Goal: Entertainment & Leisure: Consume media (video, audio)

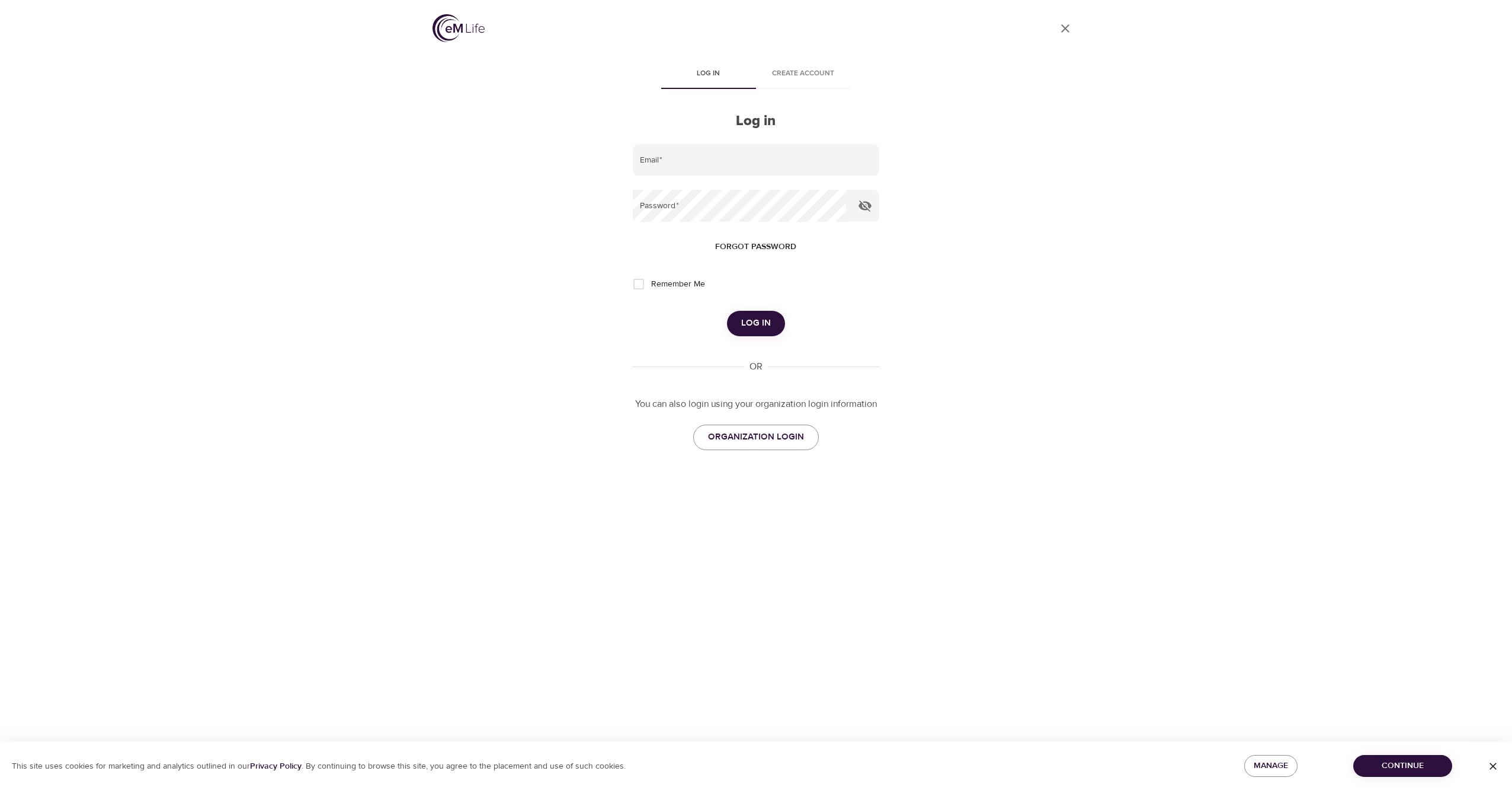
drag, startPoint x: 312, startPoint y: 198, endPoint x: 352, endPoint y: 179, distance: 44.3
click at [313, 197] on div "User Profile Log in Create account Log in Email   * Password   * Forgot passwor…" at bounding box center [756, 395] width 1512 height 790
click at [697, 164] on input "email" at bounding box center [755, 160] width 246 height 32
type input "[PERSON_NAME][EMAIL_ADDRESS][DOMAIN_NAME]"
click at [943, 153] on div "User Profile Log in Create account Log in Email   * alex.charyna@conocophillips…" at bounding box center [756, 395] width 675 height 790
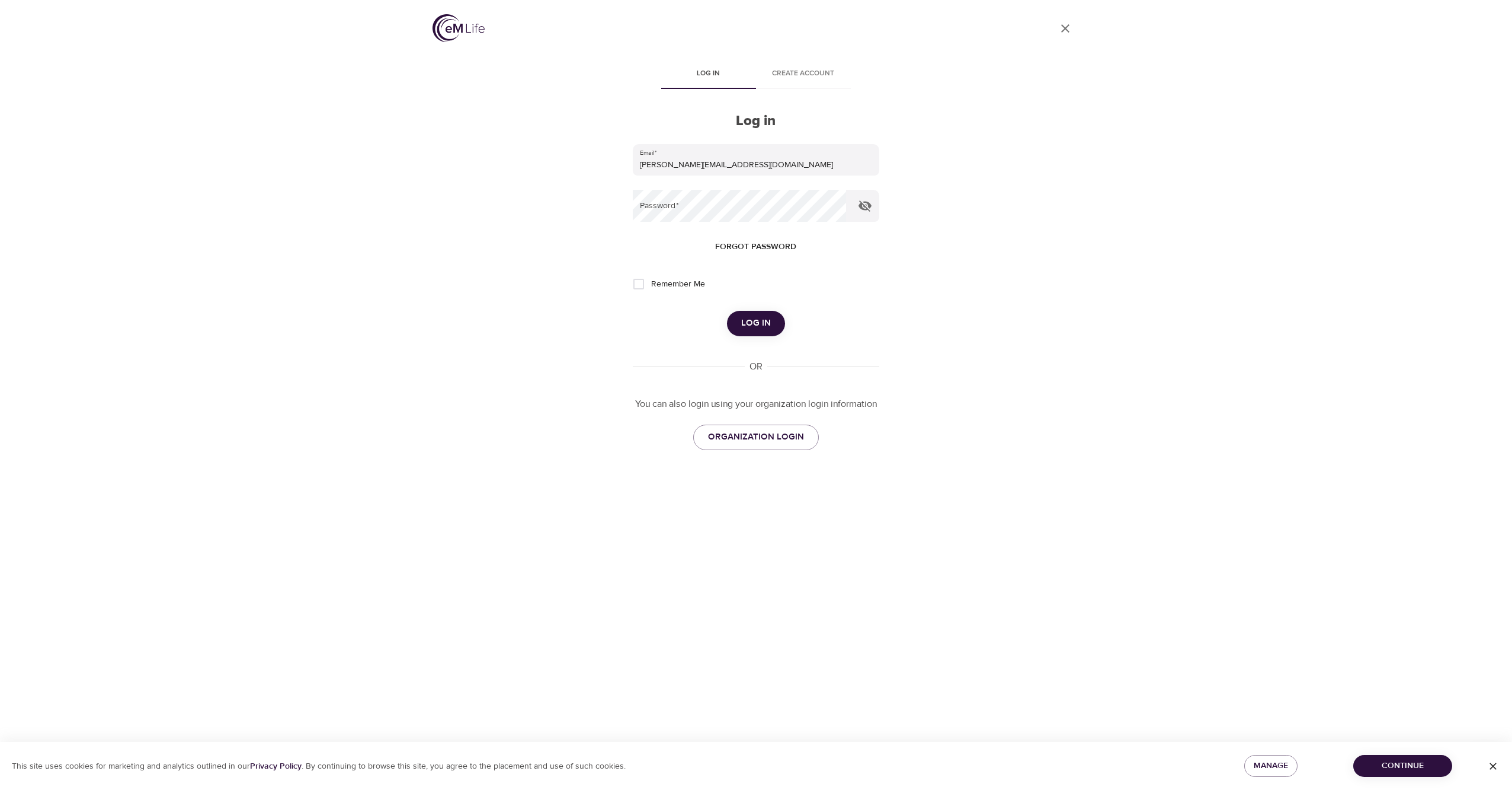
click at [1096, 390] on div "User Profile Log in Create account Log in Email   * alex.charyna@conocophillips…" at bounding box center [756, 395] width 1512 height 790
drag, startPoint x: 1108, startPoint y: 268, endPoint x: 1089, endPoint y: 278, distance: 21.5
click at [1101, 271] on div "User Profile Log in Create account Log in Email   * alex.charyna@conocophillips…" at bounding box center [756, 395] width 1512 height 790
click at [706, 447] on link "ORGANIZATION LOGIN" at bounding box center [756, 437] width 126 height 25
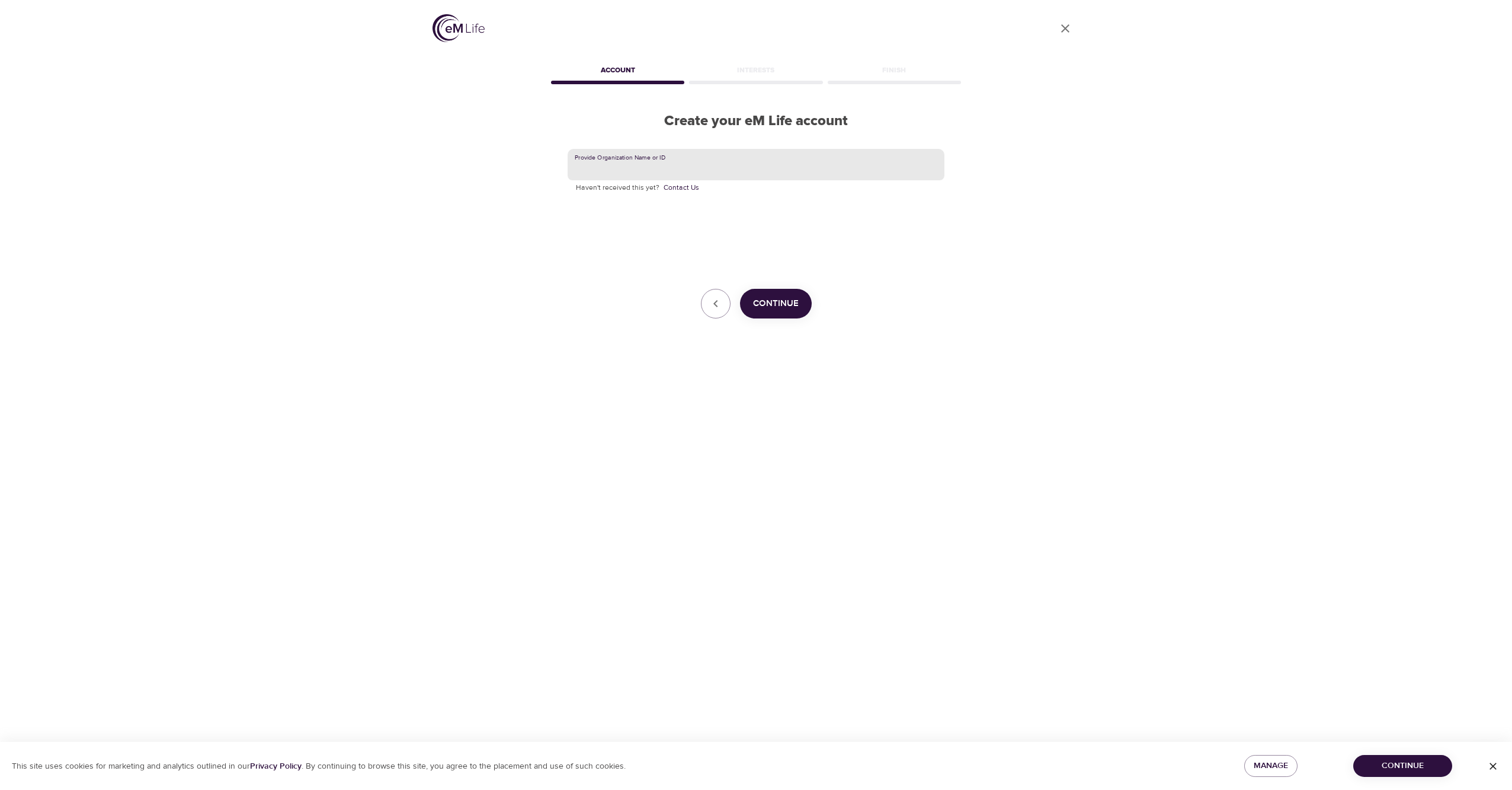
click at [732, 175] on input "text" at bounding box center [756, 165] width 377 height 32
type input "ConocoPhillips"
click at [787, 300] on span "Continue" at bounding box center [776, 303] width 46 height 15
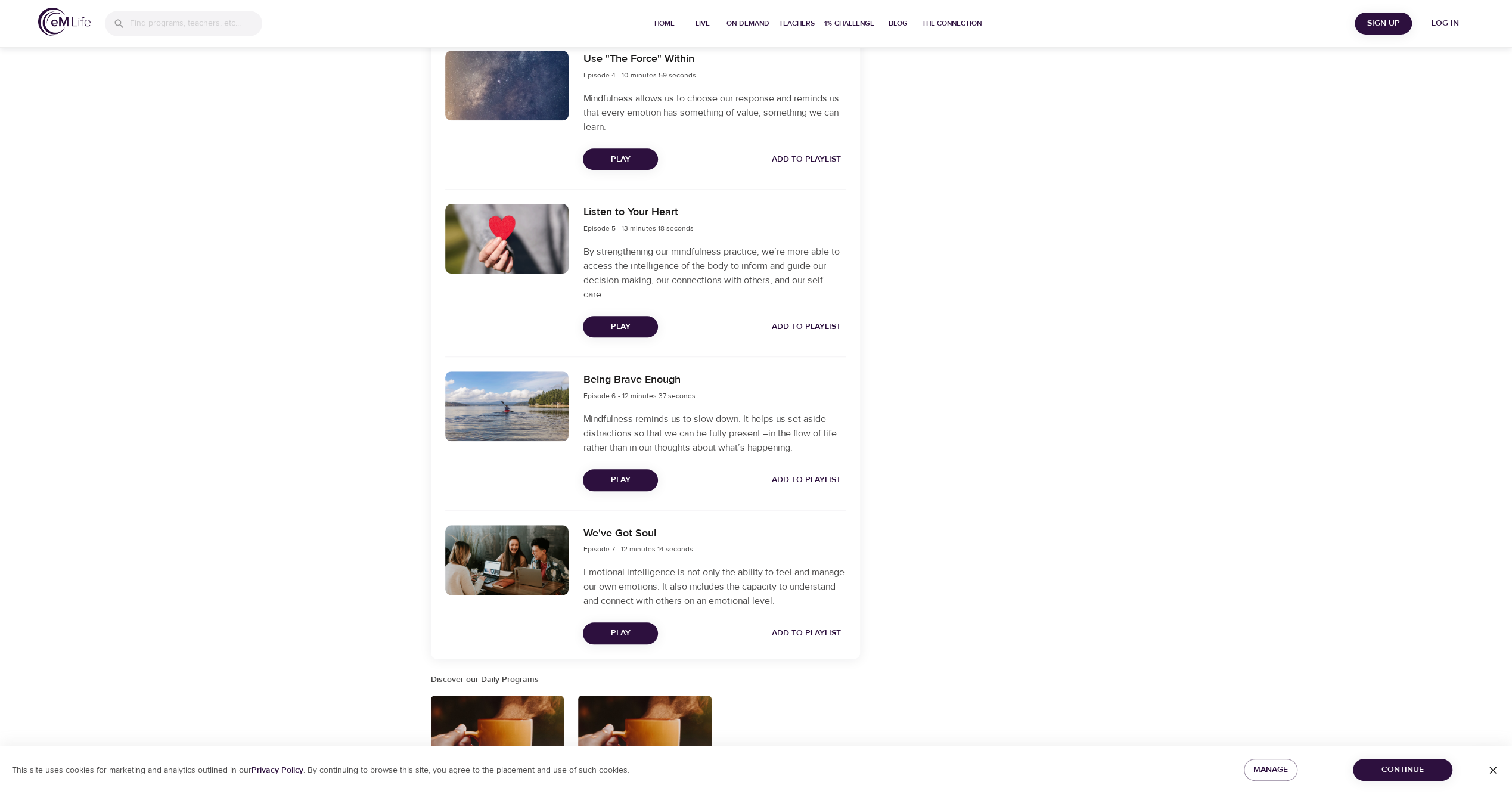
scroll to position [953, 0]
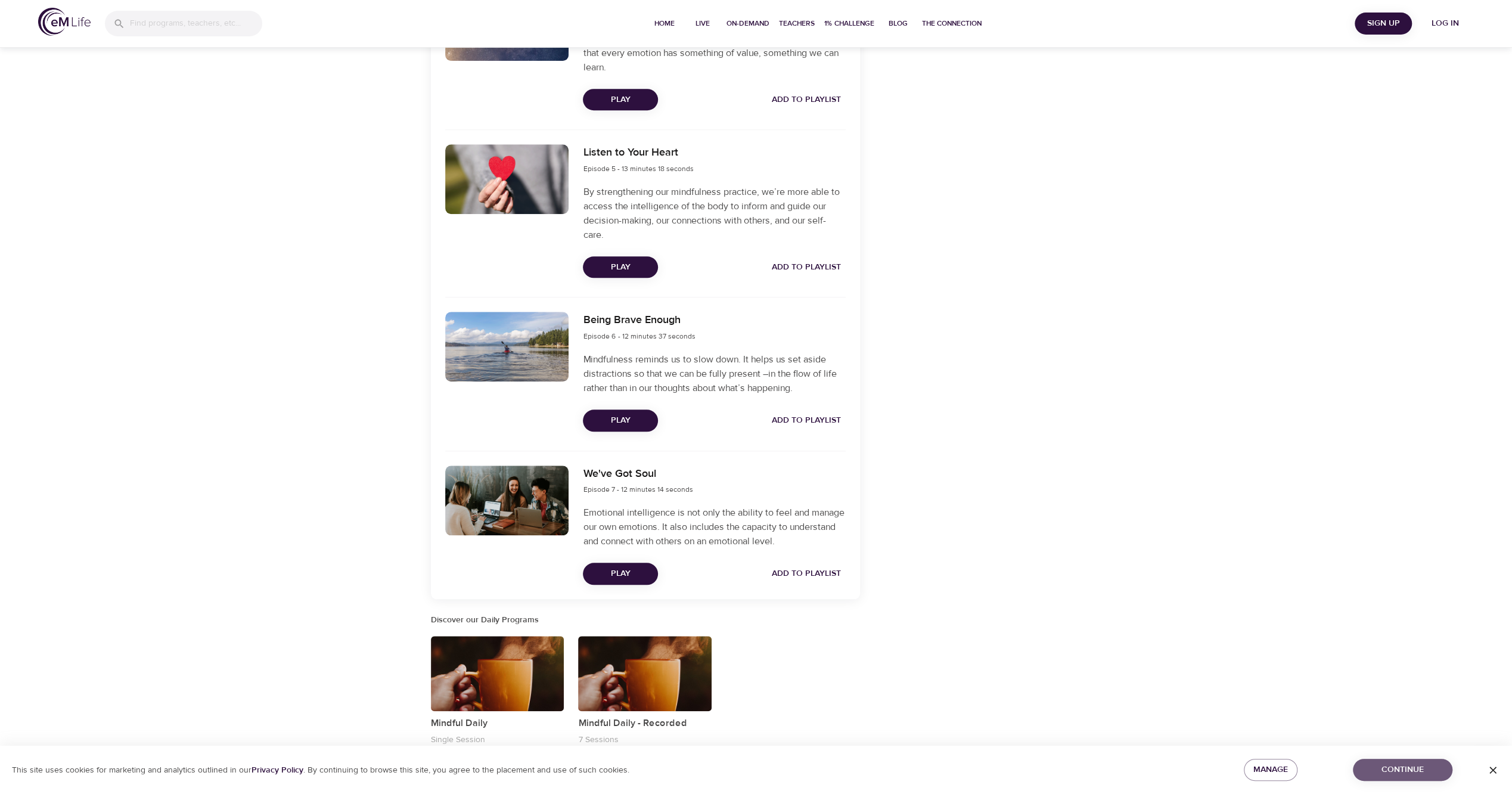
click at [1389, 772] on span "Continue" at bounding box center [1402, 769] width 80 height 15
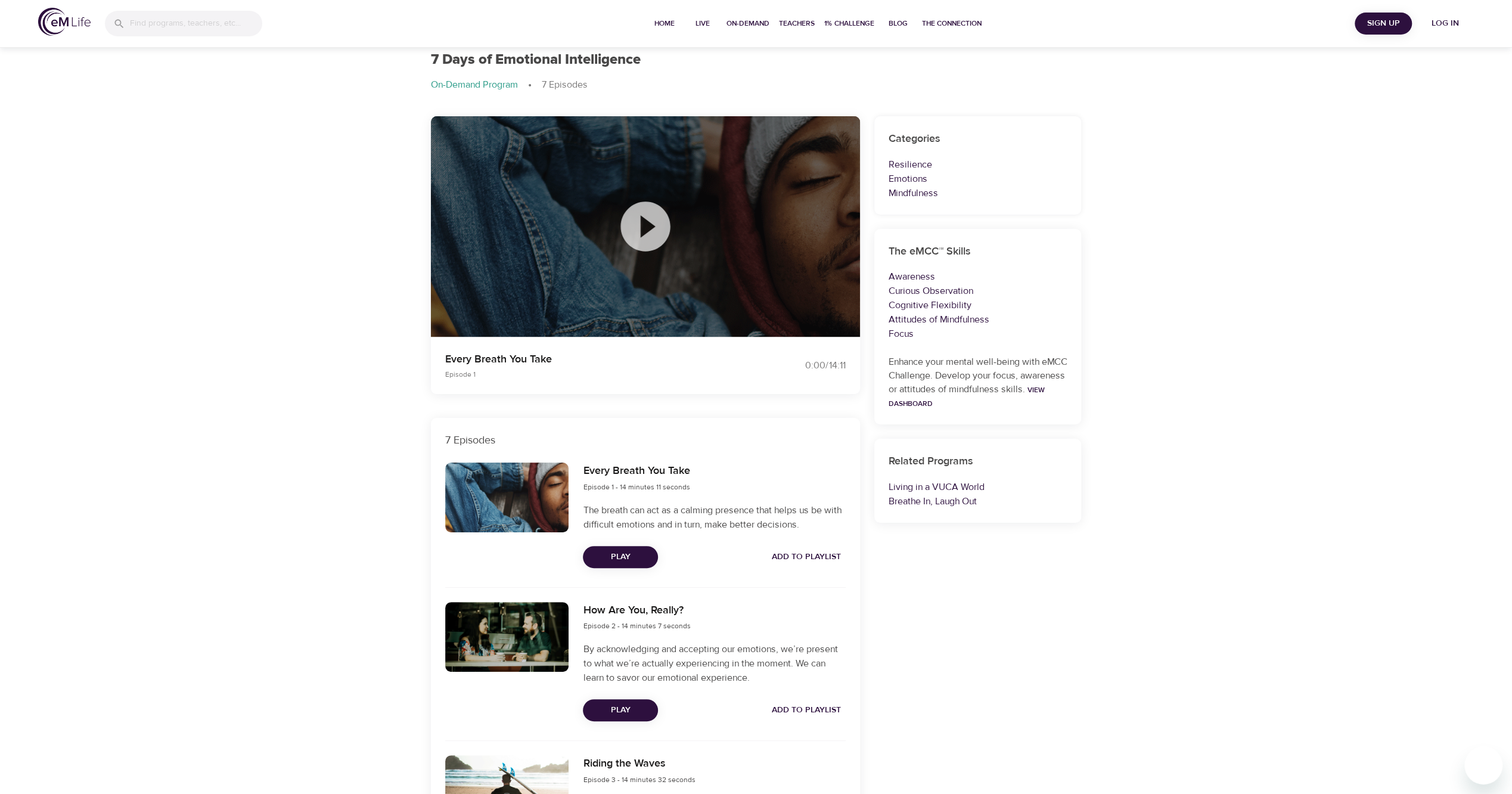
scroll to position [0, 0]
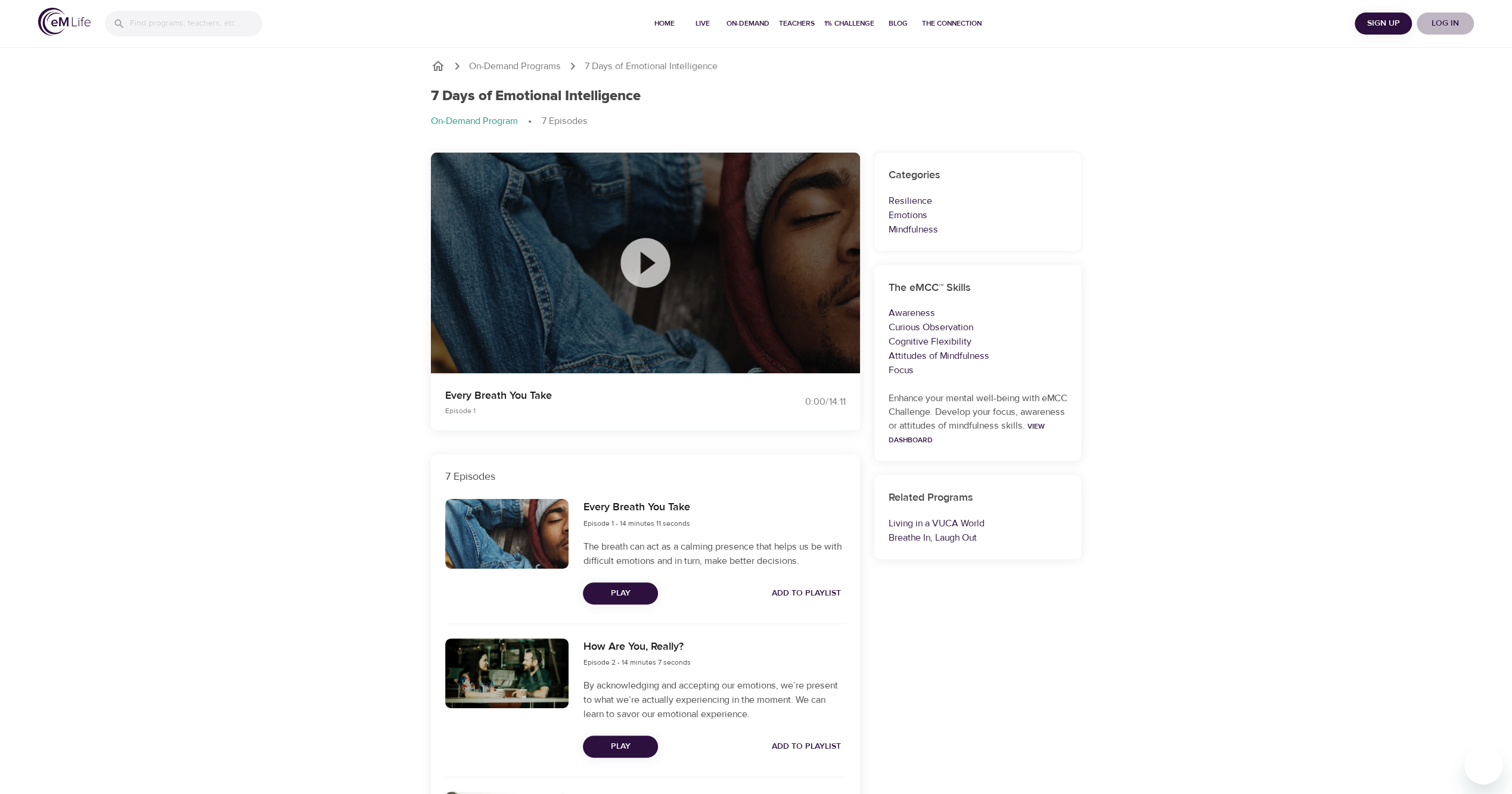
click at [1429, 25] on span "Log in" at bounding box center [1445, 23] width 48 height 15
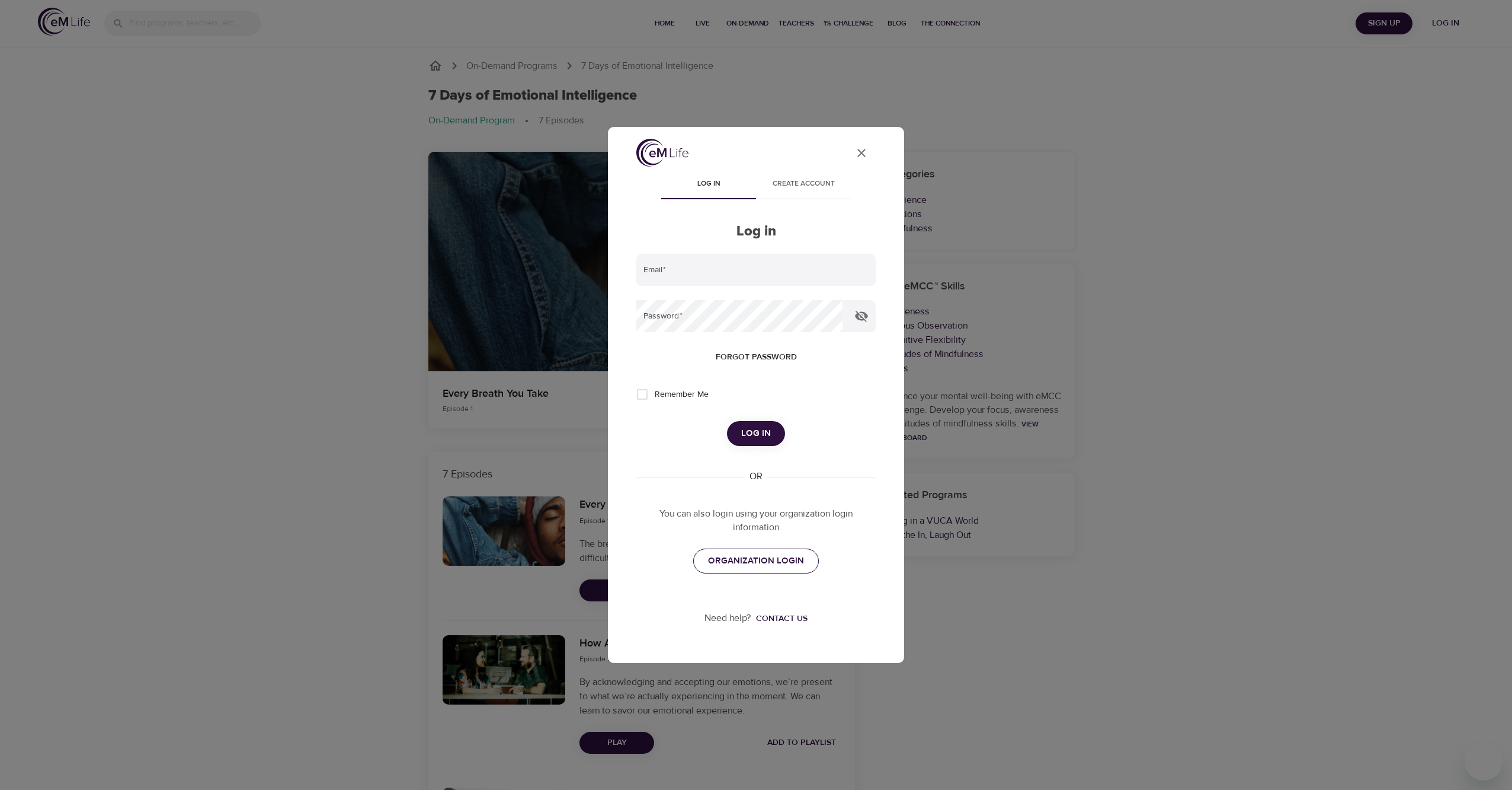
click at [748, 568] on span "ORGANIZATION LOGIN" at bounding box center [756, 560] width 96 height 15
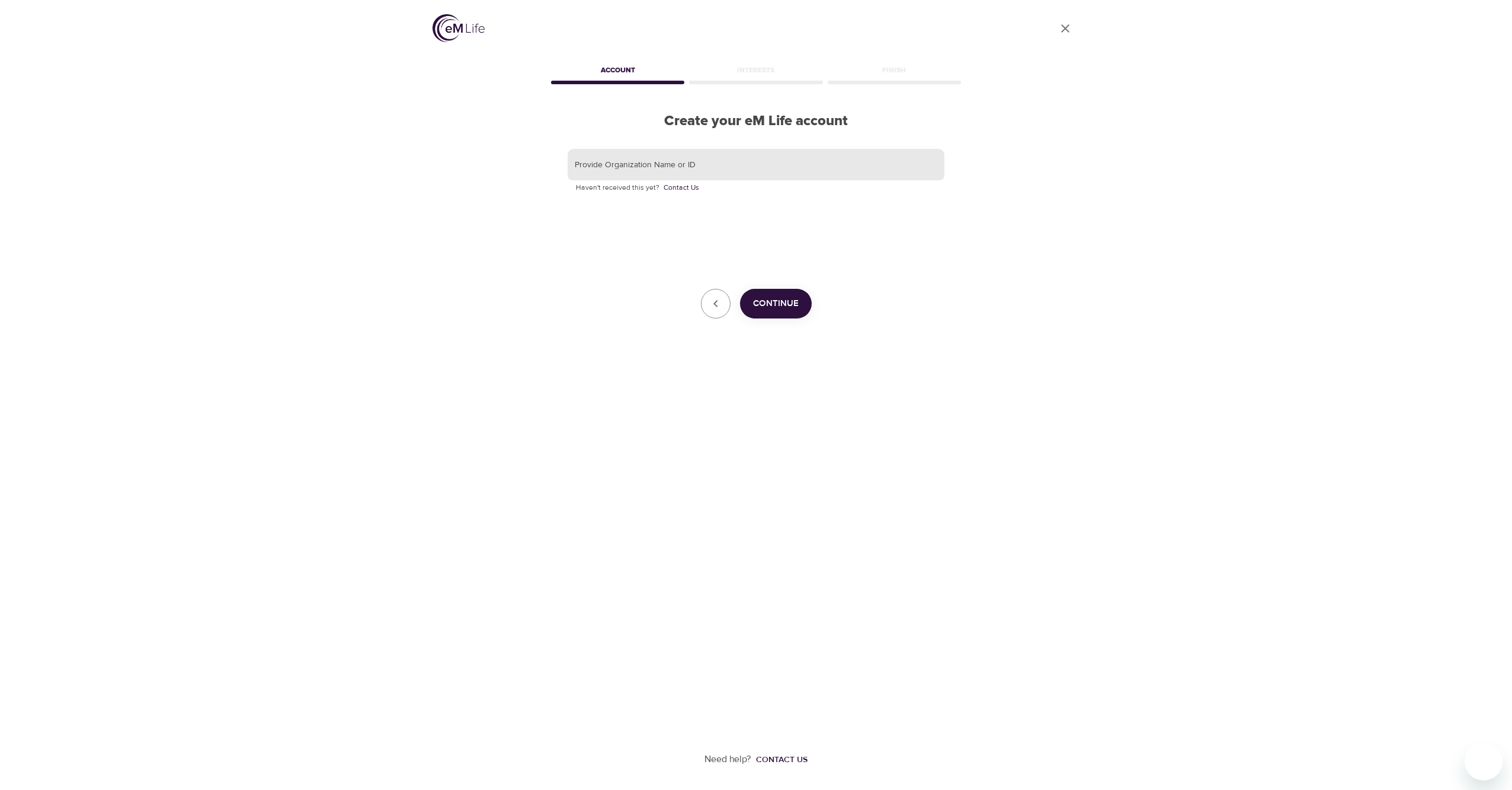
click at [649, 173] on input "text" at bounding box center [756, 165] width 377 height 32
type input "ConocoPhillips"
click at [758, 307] on span "Continue" at bounding box center [776, 303] width 46 height 15
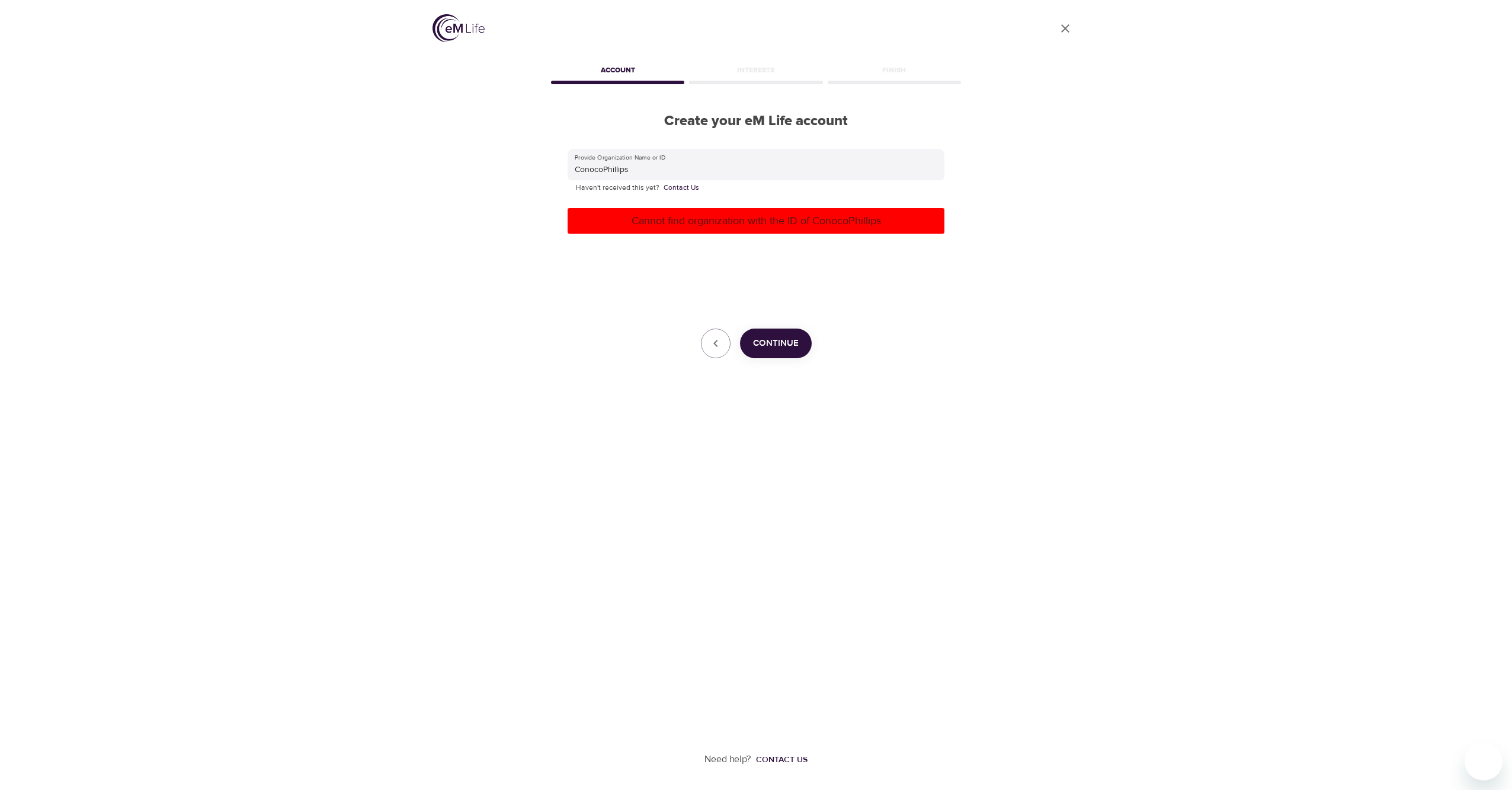
click at [803, 220] on p "Cannot find organization with the ID of ConocoPhillips" at bounding box center [756, 220] width 367 height 16
click at [763, 69] on div "Interests" at bounding box center [755, 72] width 138 height 24
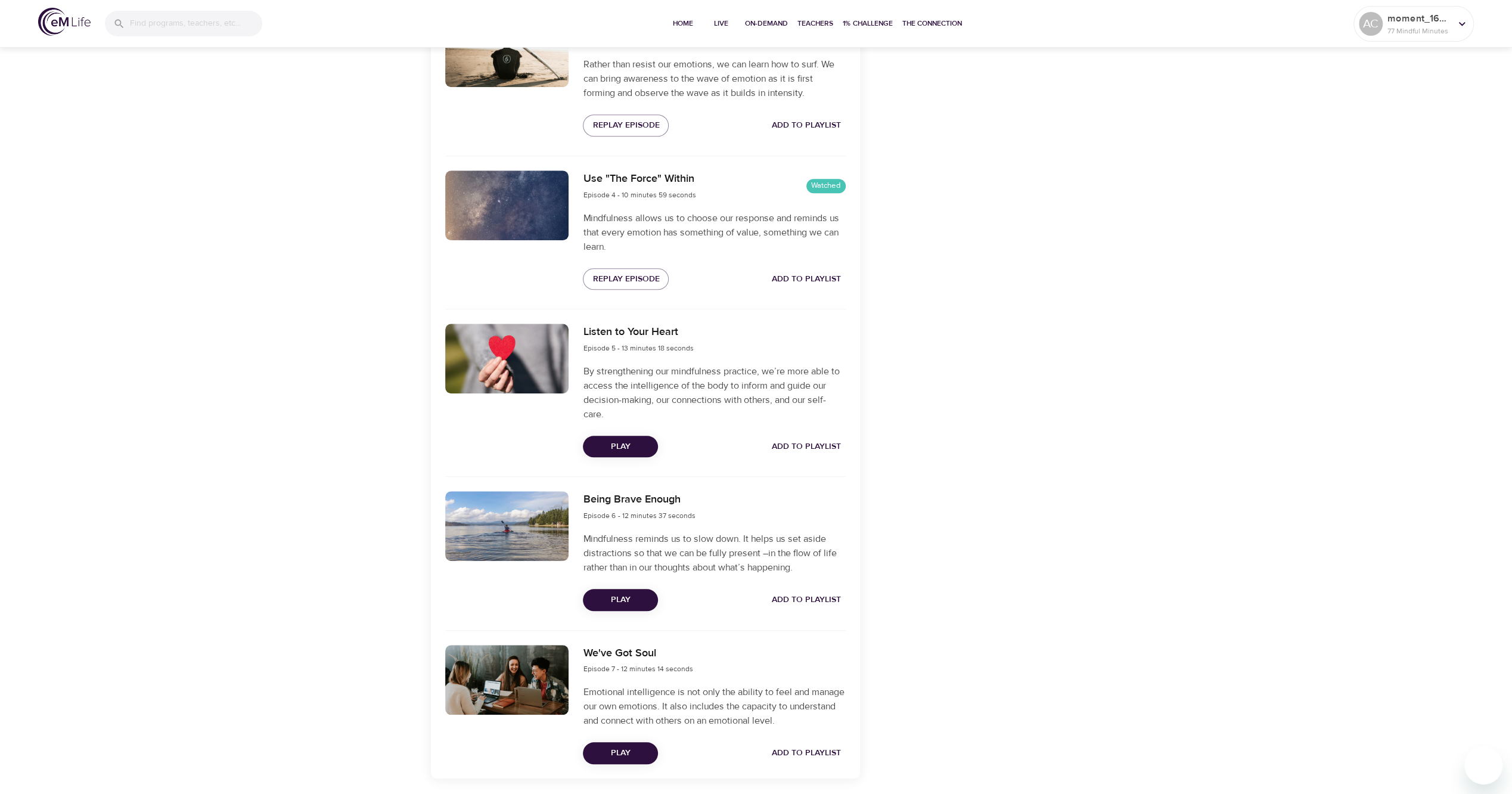
scroll to position [775, 0]
click at [651, 447] on button "Play" at bounding box center [620, 446] width 75 height 22
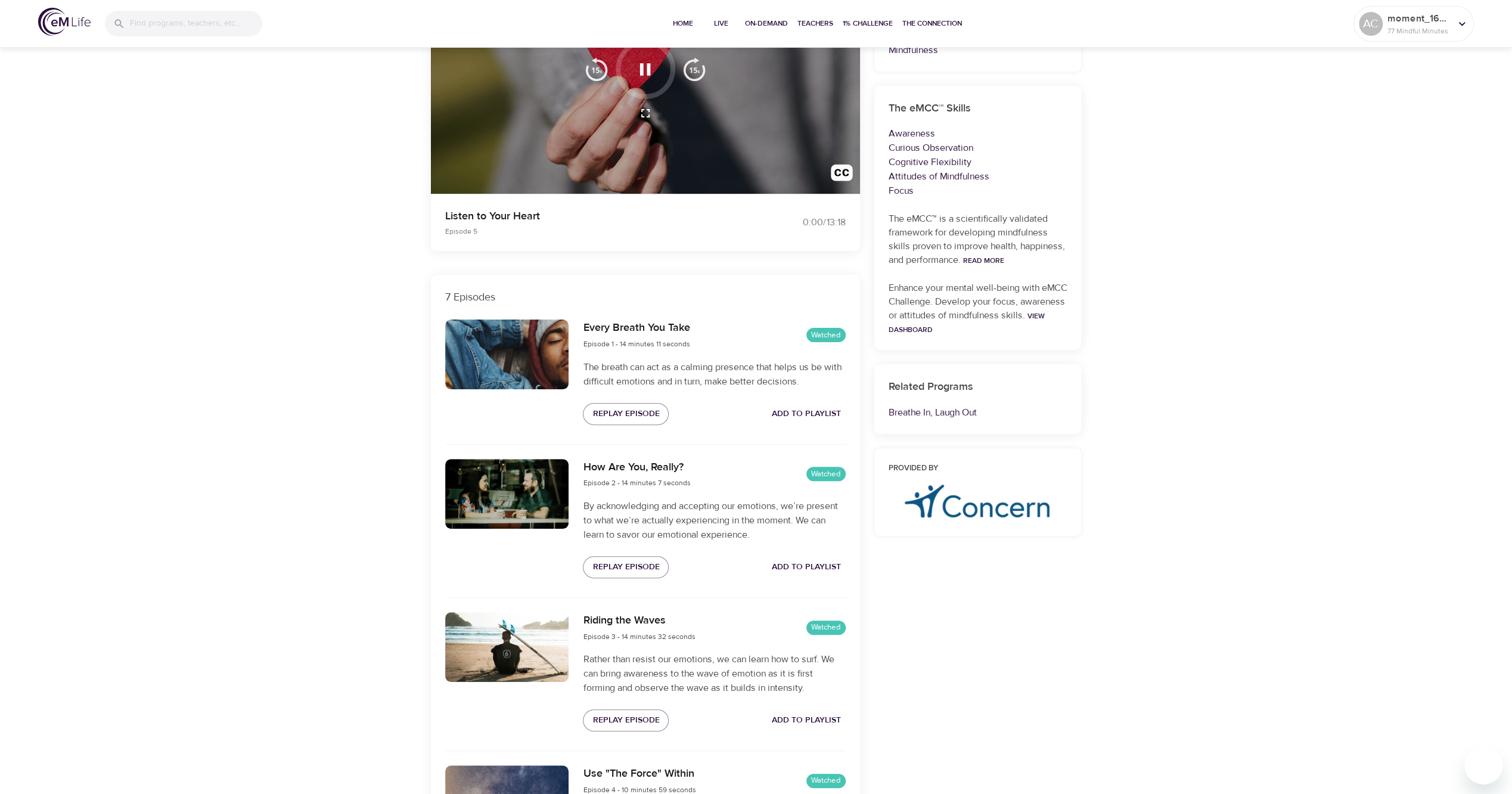
scroll to position [0, 0]
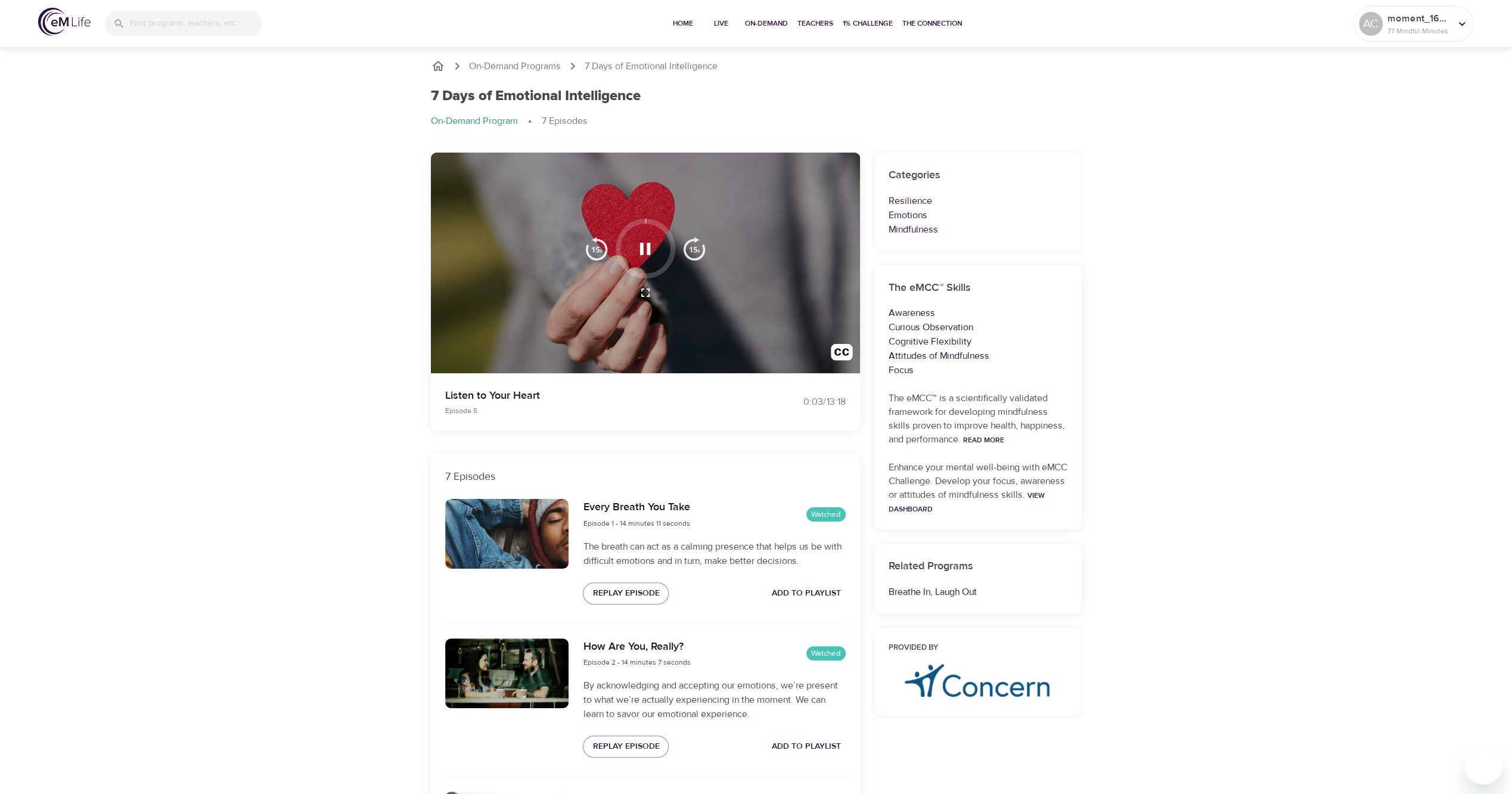
click at [644, 288] on icon "button" at bounding box center [645, 292] width 15 height 15
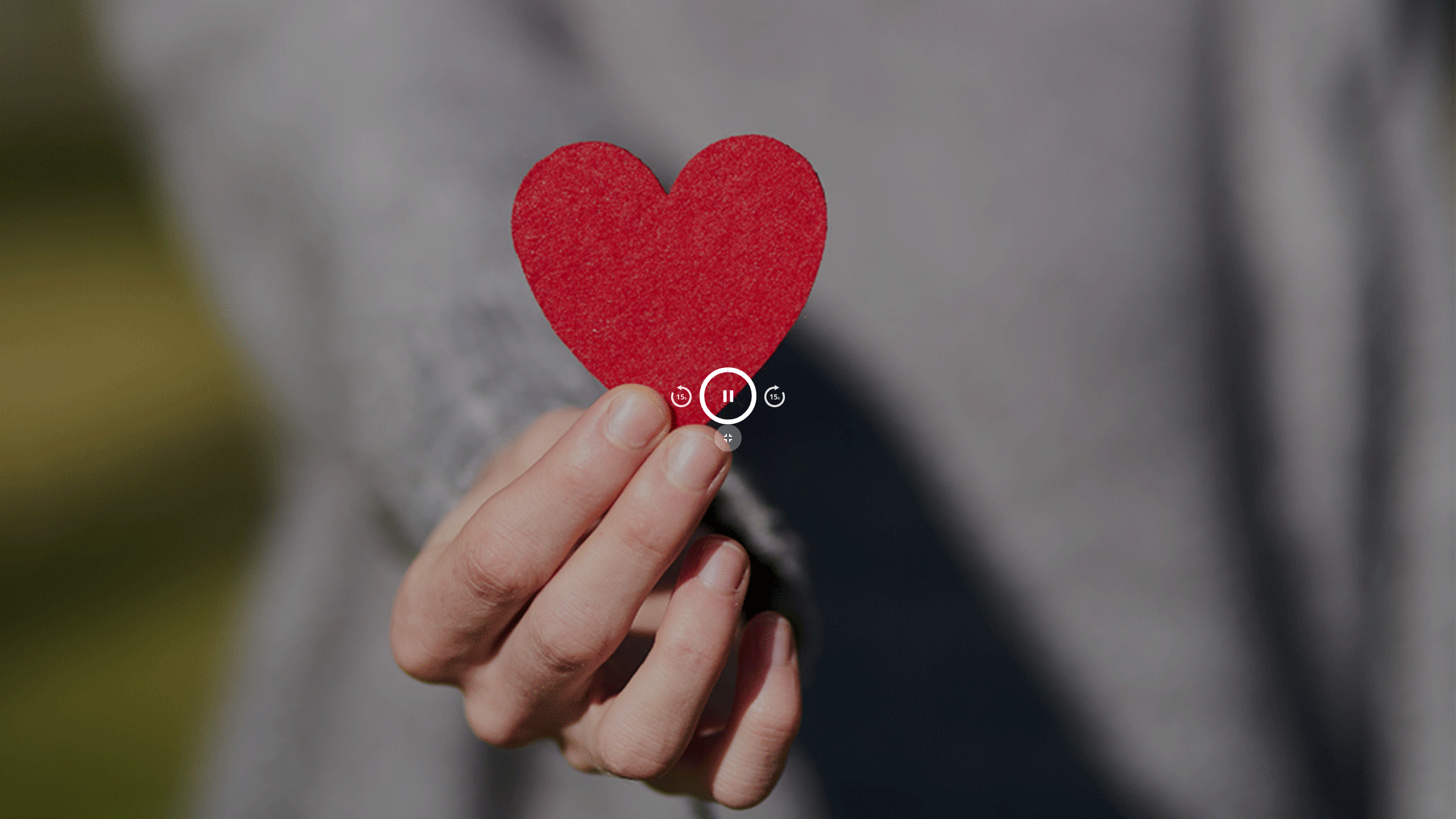
click at [724, 439] on icon "button" at bounding box center [728, 437] width 8 height 8
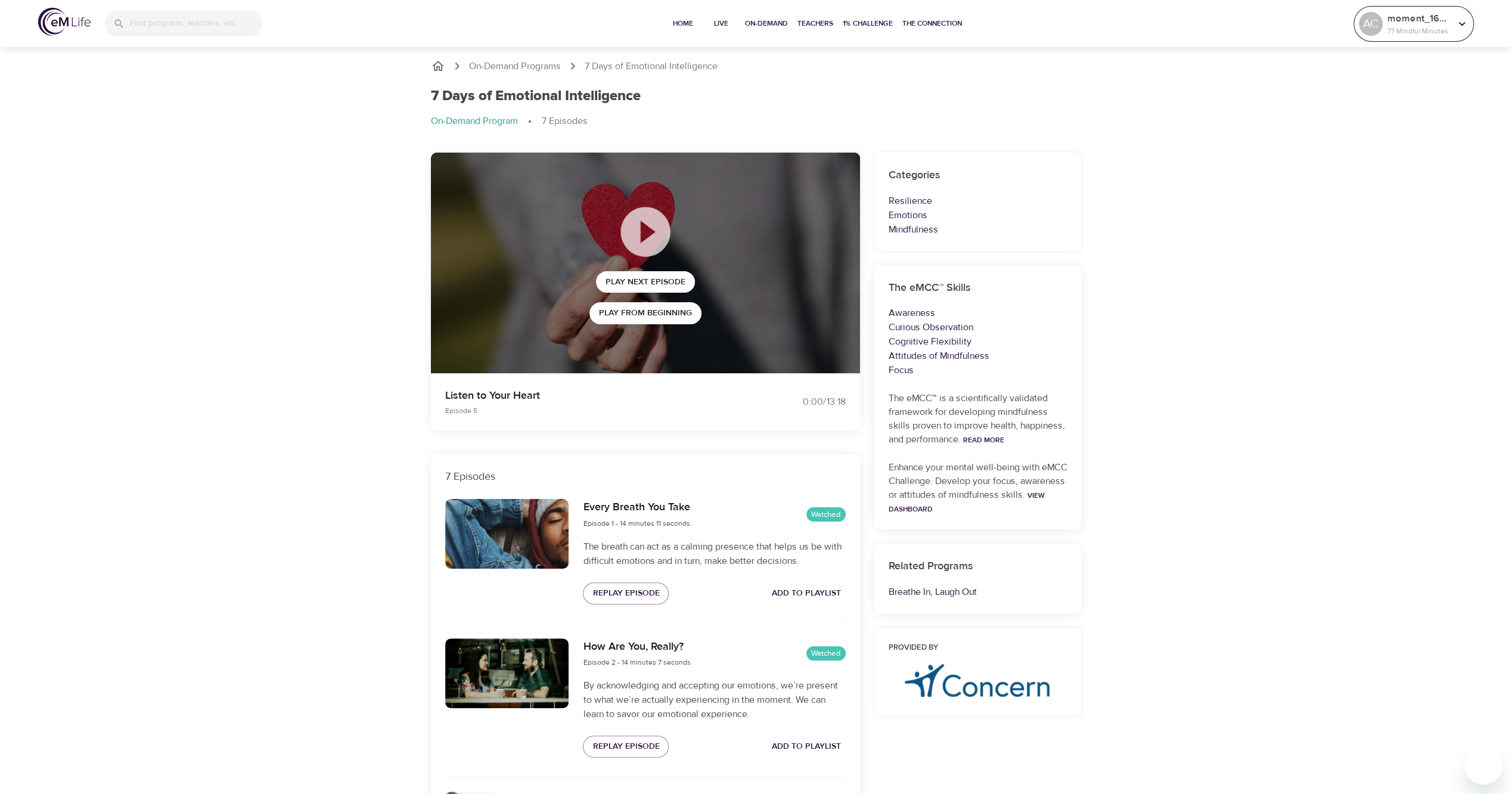
click at [1458, 23] on icon at bounding box center [1461, 24] width 13 height 13
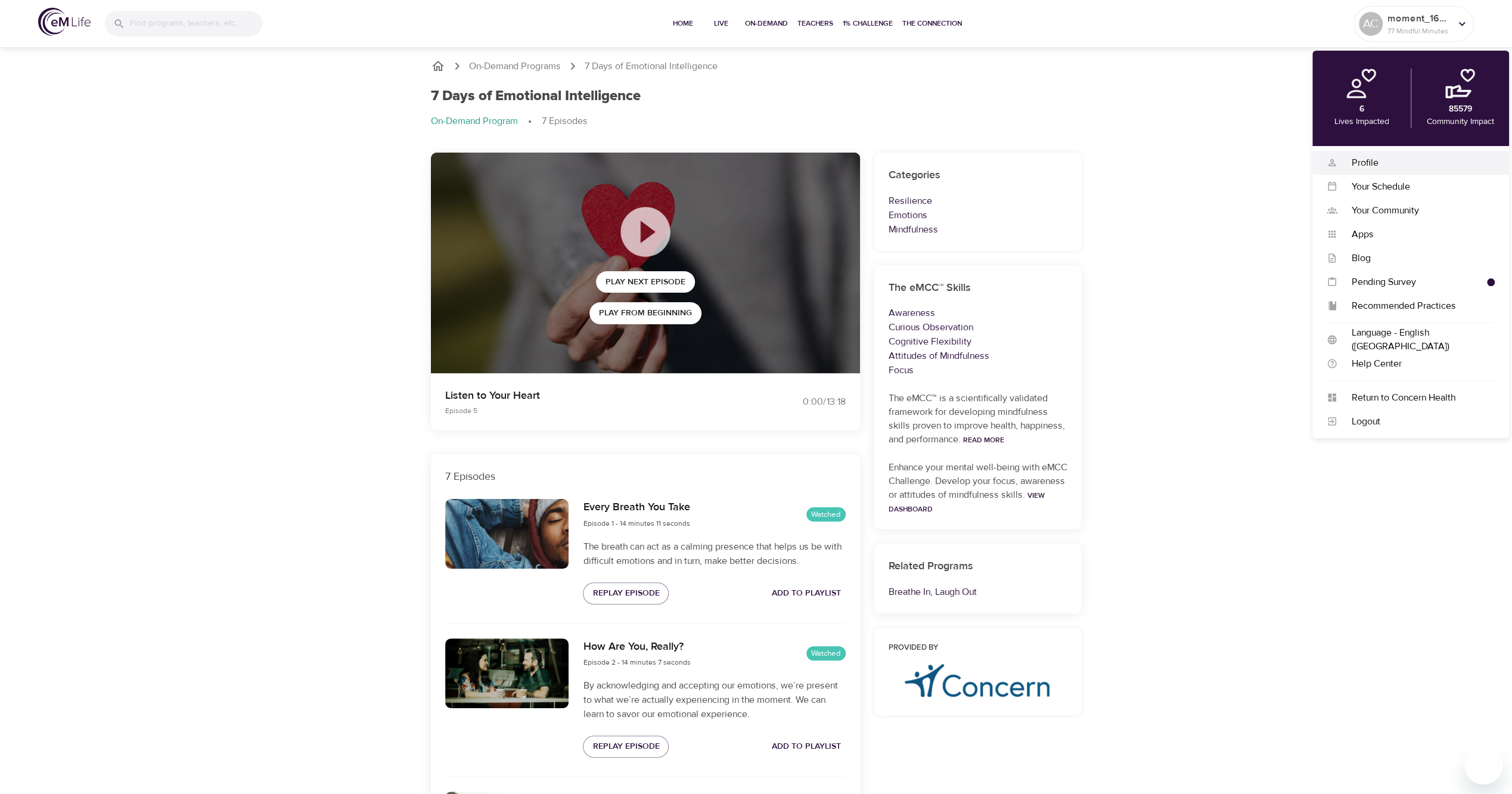
click at [1359, 161] on div "Profile" at bounding box center [1415, 163] width 157 height 14
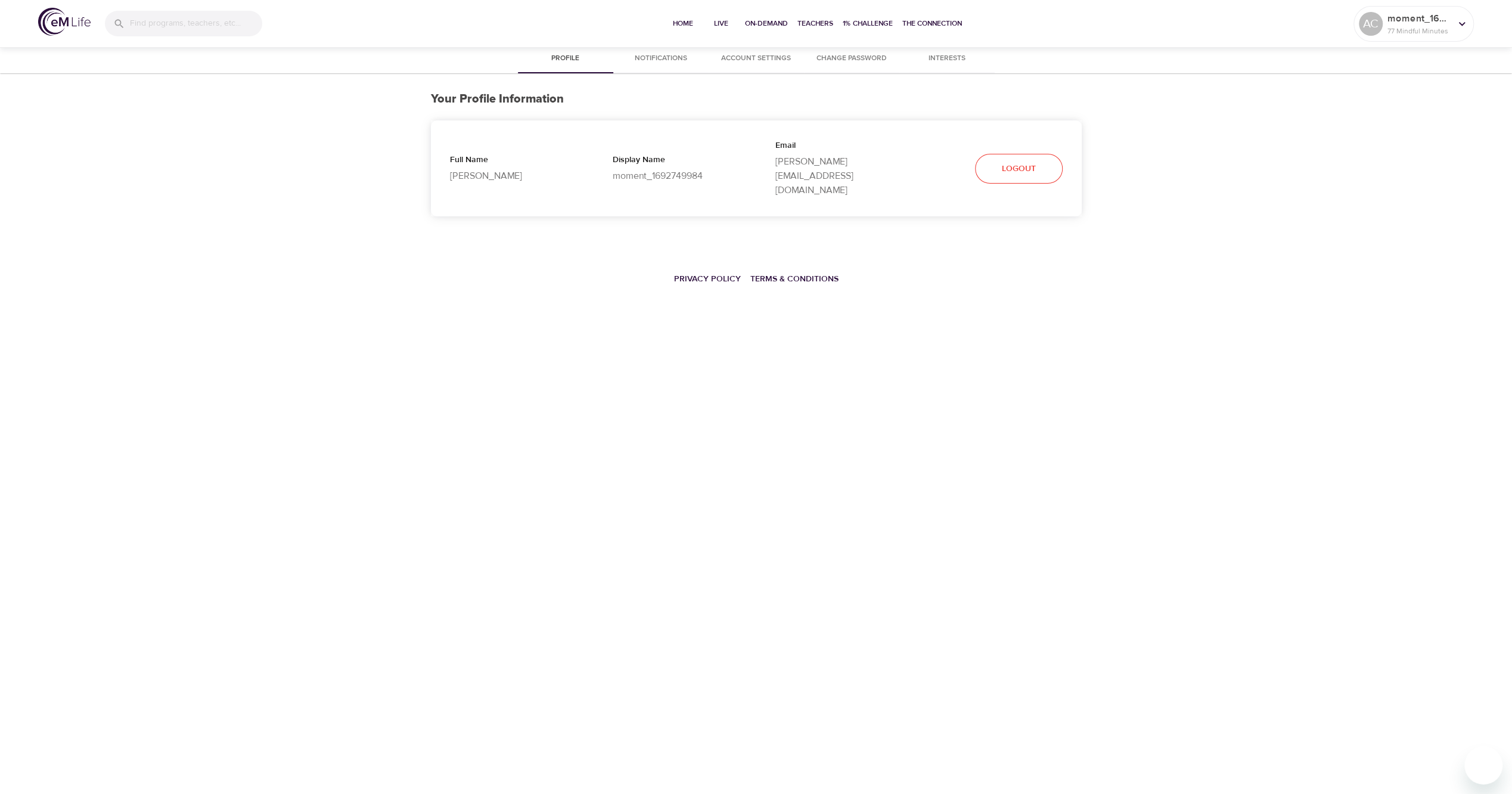
select select "10"
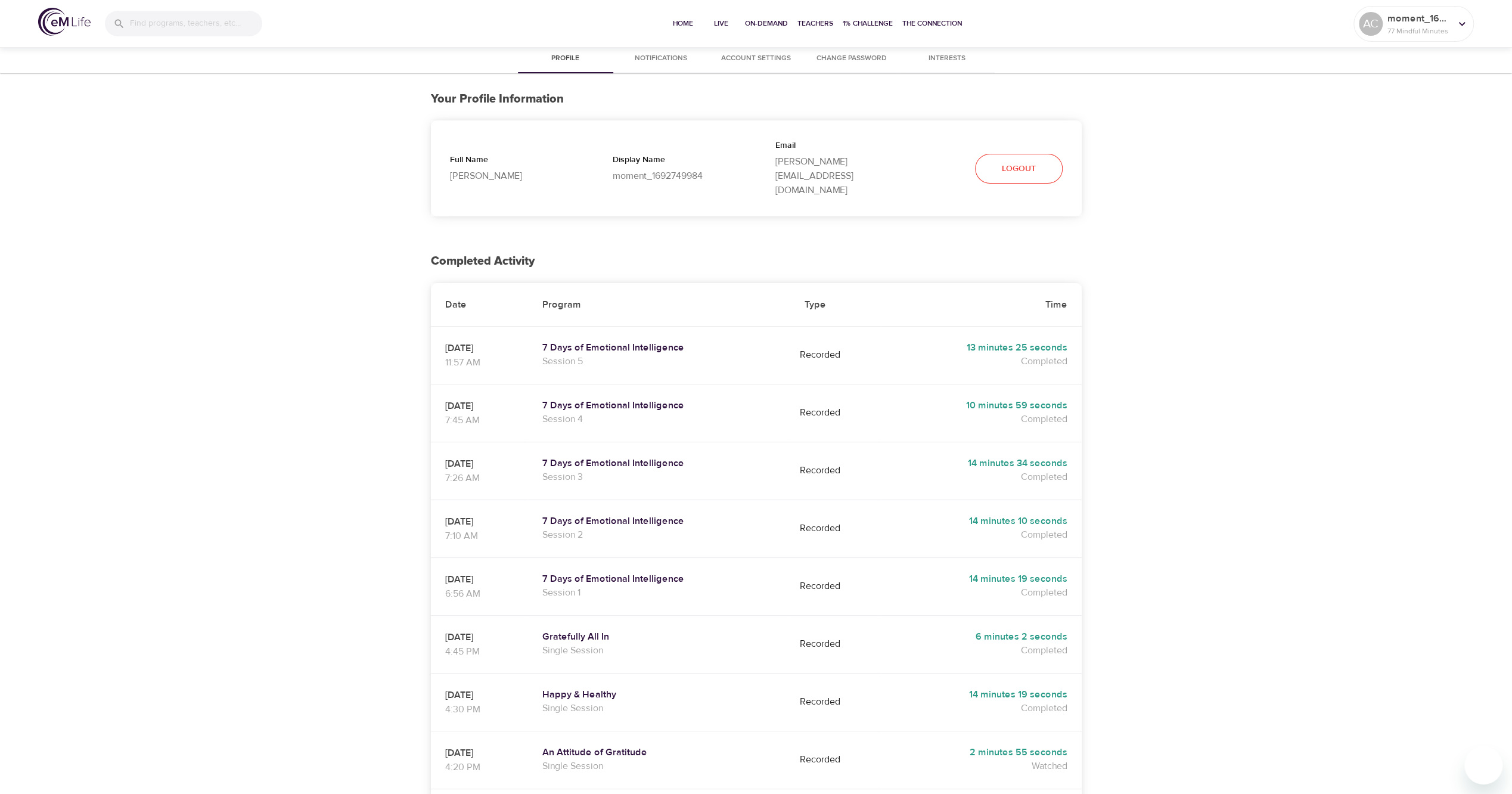
click at [287, 316] on div "Profile Notifications Account Settings Change Password Interests Your Profile I…" at bounding box center [756, 488] width 1512 height 888
